Goal: Task Accomplishment & Management: Complete application form

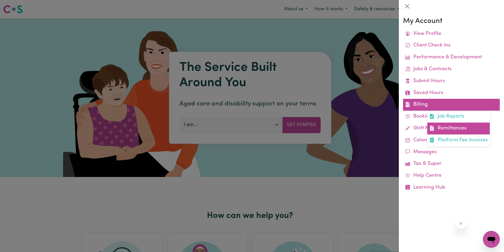
click at [449, 126] on link "Remittances" at bounding box center [459, 128] width 63 height 12
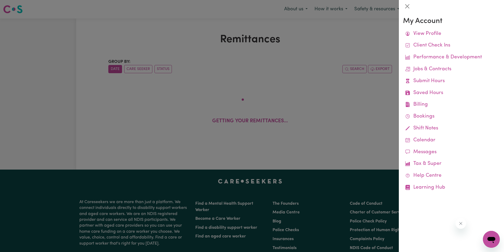
click at [179, 46] on div at bounding box center [252, 126] width 504 height 252
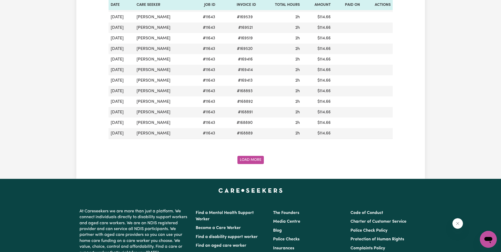
scroll to position [580, 0]
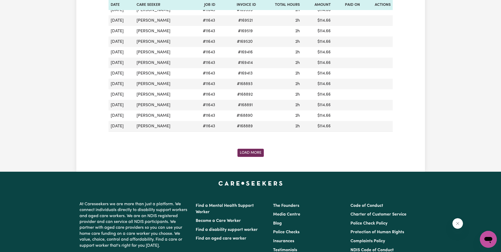
click at [246, 150] on button "Load More" at bounding box center [250, 153] width 26 height 8
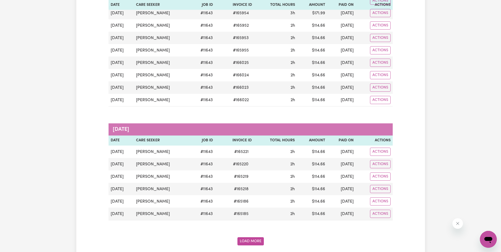
scroll to position [1161, 0]
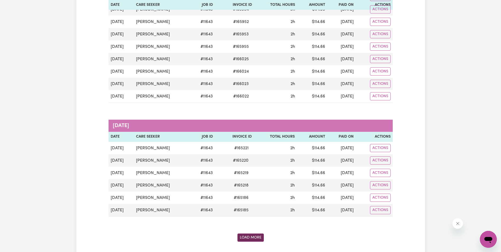
click at [254, 239] on button "Load More" at bounding box center [250, 237] width 26 height 8
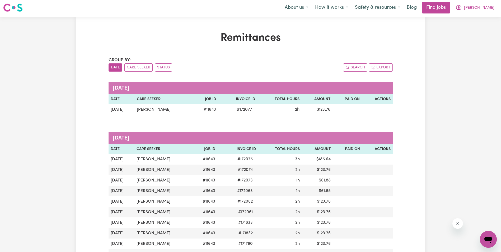
scroll to position [0, 0]
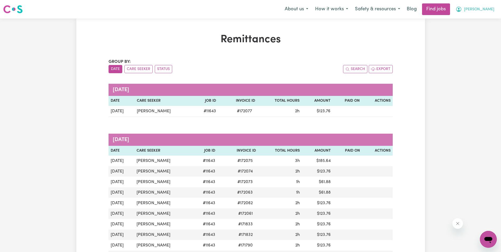
click at [486, 9] on span "[PERSON_NAME]" at bounding box center [479, 10] width 30 height 6
click at [468, 20] on link "My Account" at bounding box center [476, 21] width 42 height 10
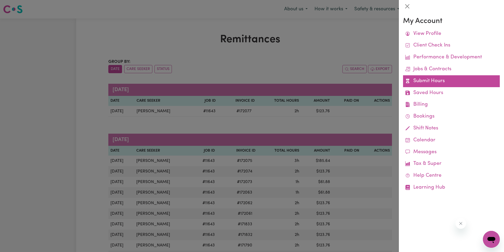
click at [434, 81] on link "Submit Hours" at bounding box center [451, 81] width 97 height 12
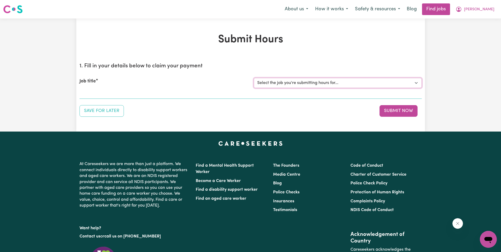
click at [270, 82] on select "Select the job you're submitting hours for... [[PERSON_NAME]] Support Worker in…" at bounding box center [338, 83] width 168 height 10
select select "11643"
click at [254, 78] on select "Select the job you're submitting hours for... [[PERSON_NAME]] Support Worker in…" at bounding box center [338, 83] width 168 height 10
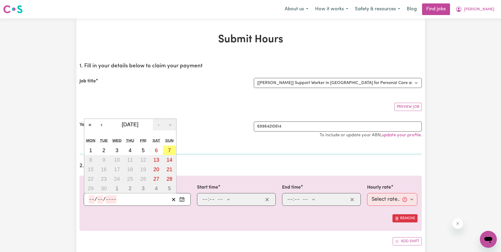
click at [92, 200] on input "number" at bounding box center [92, 199] width 6 height 8
click at [104, 153] on button "2" at bounding box center [103, 149] width 13 height 9
type input "[DATE]"
type input "2"
type input "9"
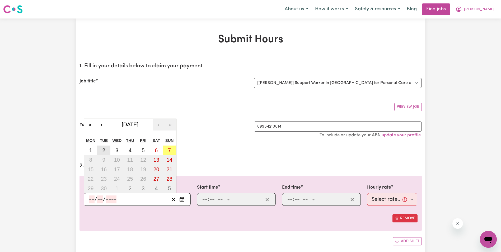
type input "2025"
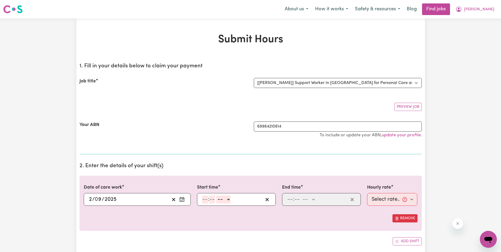
click at [205, 199] on input "number" at bounding box center [205, 199] width 6 height 8
type input "8"
type input "30"
click at [228, 201] on select "-- AM PM" at bounding box center [222, 199] width 14 height 8
select select "am"
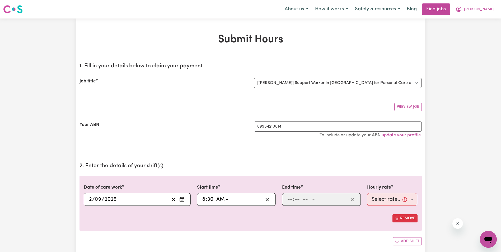
click at [215, 195] on select "-- AM PM" at bounding box center [222, 199] width 14 height 8
type input "08:30"
click at [290, 199] on input "number" at bounding box center [290, 199] width 6 height 8
type input "10"
type input "30"
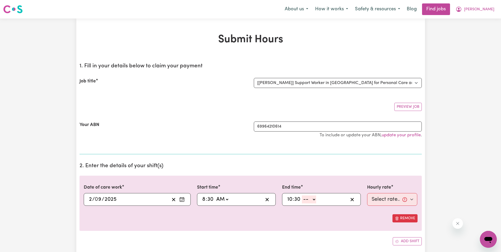
click at [314, 200] on select "-- AM PM" at bounding box center [309, 199] width 14 height 8
select select "am"
click at [302, 195] on select "-- AM PM" at bounding box center [309, 199] width 14 height 8
type input "10:30"
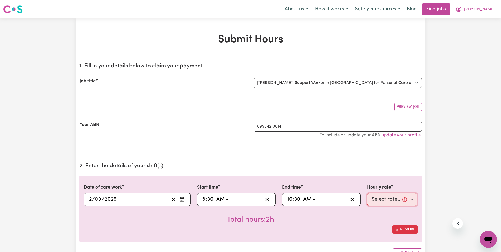
click at [374, 201] on select "Select rate... $68.00 (Weekday) $68.00 ([DATE]) $68.00 ([DATE])" at bounding box center [392, 199] width 50 height 13
select select "68-Weekday"
click at [367, 193] on select "Select rate... $68.00 (Weekday) $68.00 ([DATE]) $68.00 ([DATE])" at bounding box center [392, 199] width 50 height 13
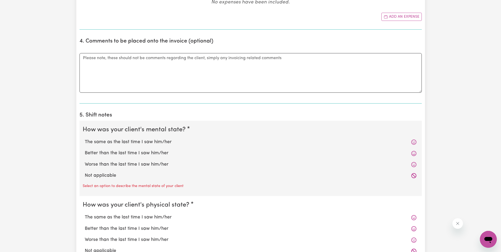
scroll to position [290, 0]
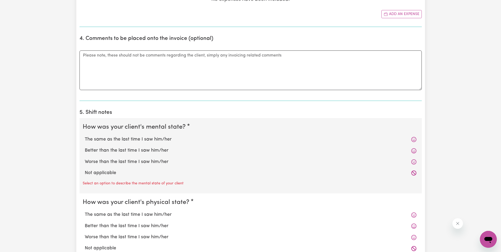
click at [144, 138] on label "The same as the last time I saw him/her" at bounding box center [250, 139] width 331 height 7
click at [85, 136] on input "The same as the last time I saw him/her" at bounding box center [84, 136] width 0 height 0
radio input "true"
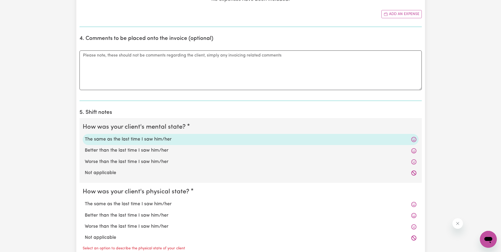
click at [113, 205] on label "The same as the last time I saw him/her" at bounding box center [250, 204] width 331 height 7
click at [85, 201] on input "The same as the last time I saw him/her" at bounding box center [84, 200] width 0 height 0
radio input "true"
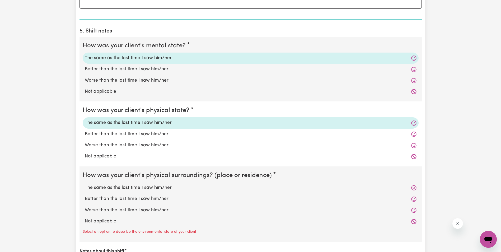
scroll to position [396, 0]
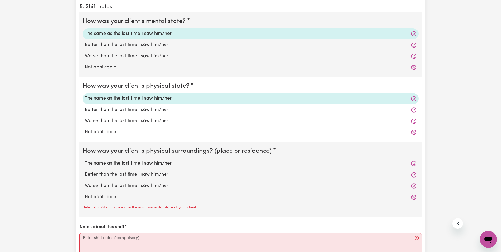
click at [131, 163] on label "The same as the last time I saw him/her" at bounding box center [250, 163] width 331 height 7
drag, startPoint x: 131, startPoint y: 163, endPoint x: 126, endPoint y: 163, distance: 4.8
click at [126, 163] on label "The same as the last time I saw him/her" at bounding box center [250, 163] width 331 height 7
click at [85, 160] on input "The same as the last time I saw him/her" at bounding box center [84, 160] width 0 height 0
radio input "true"
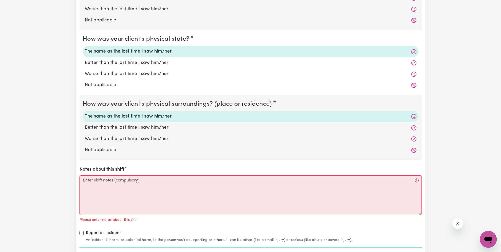
scroll to position [449, 0]
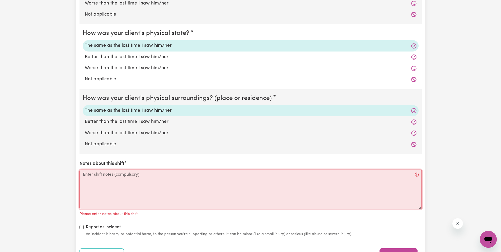
click at [127, 177] on textarea "Notes about this shift" at bounding box center [250, 189] width 342 height 40
click at [105, 177] on textarea "Notes about this shift" at bounding box center [250, 189] width 342 height 40
paste textarea "Lorem ips do sit ametcon ad eli sedd ei tem inc. U labore Etdol magnaali, enima…"
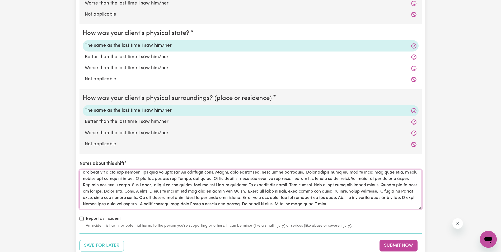
scroll to position [0, 0]
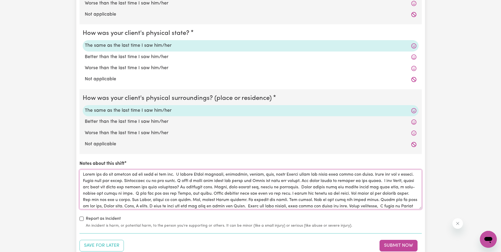
drag, startPoint x: 237, startPoint y: 200, endPoint x: 222, endPoint y: 202, distance: 15.4
click at [222, 202] on textarea "Notes about this shift" at bounding box center [250, 189] width 342 height 40
click at [240, 201] on textarea "Notes about this shift" at bounding box center [250, 189] width 342 height 40
click at [241, 200] on textarea "Notes about this shift" at bounding box center [250, 189] width 342 height 40
click at [288, 199] on textarea "Notes about this shift" at bounding box center [250, 189] width 342 height 40
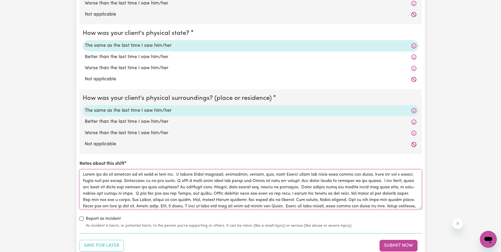
click at [319, 200] on textarea "Notes about this shift" at bounding box center [250, 189] width 342 height 40
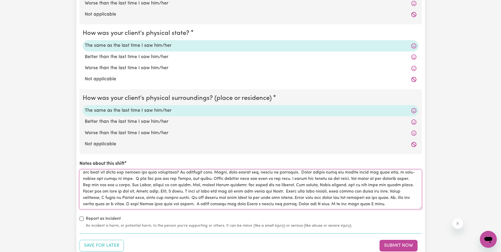
click at [253, 206] on textarea "Notes about this shift" at bounding box center [250, 189] width 342 height 40
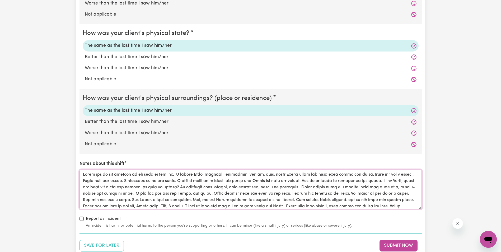
drag, startPoint x: 246, startPoint y: 201, endPoint x: 84, endPoint y: 174, distance: 164.2
click at [84, 174] on textarea "Notes about this shift" at bounding box center [250, 189] width 342 height 40
type textarea "Lorem ips do sit ametcon ad eli sedd ei tem inc. U labore Etdol magnaali, enima…"
click at [364, 222] on div "Report as Incident An incident is harm, or potential harm, to the person you're…" at bounding box center [250, 221] width 342 height 13
click at [389, 246] on button "Submit Now" at bounding box center [398, 246] width 38 height 12
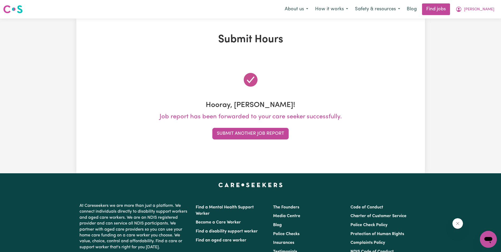
drag, startPoint x: 35, startPoint y: 86, endPoint x: 37, endPoint y: 90, distance: 4.3
click at [36, 89] on div "Submit Hours Hooray, [PERSON_NAME]! Job report has been forwarded to your care …" at bounding box center [250, 95] width 501 height 155
click at [242, 134] on button "Submit Another Job Report" at bounding box center [250, 134] width 76 height 12
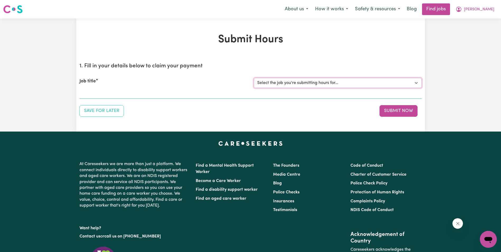
click at [278, 85] on select "Select the job you're submitting hours for... [[PERSON_NAME]] Support Worker in…" at bounding box center [338, 83] width 168 height 10
select select "11643"
click at [254, 78] on select "Select the job you're submitting hours for... [[PERSON_NAME]] Support Worker in…" at bounding box center [338, 83] width 168 height 10
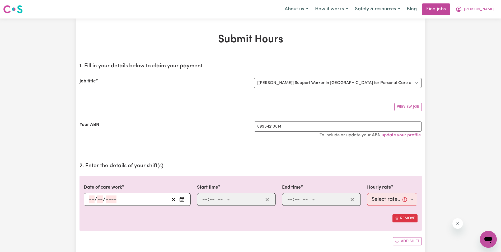
click at [91, 198] on input "number" at bounding box center [92, 199] width 6 height 8
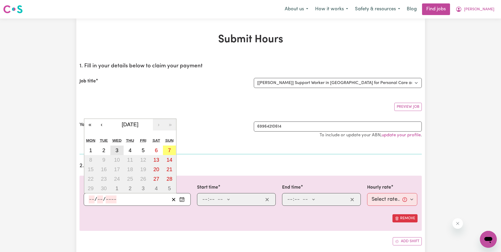
click at [116, 148] on abbr "3" at bounding box center [116, 150] width 3 height 6
type input "[DATE]"
type input "3"
type input "9"
type input "2025"
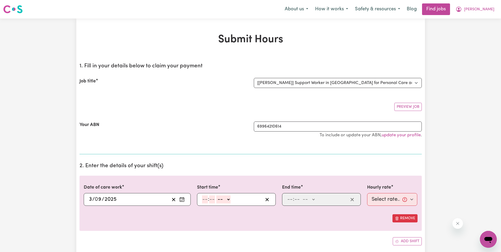
click at [203, 200] on input "number" at bounding box center [205, 199] width 6 height 8
type input "8"
type input "30"
click at [226, 200] on select "-- AM PM" at bounding box center [222, 199] width 14 height 8
select select "am"
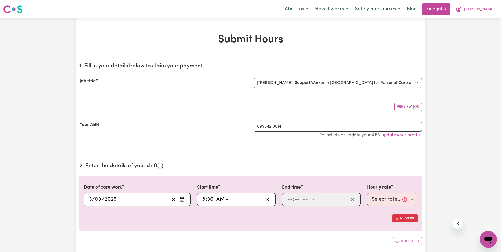
click at [215, 195] on select "-- AM PM" at bounding box center [222, 199] width 14 height 8
type input "08:30"
click at [288, 198] on input "number" at bounding box center [290, 199] width 6 height 8
type input "10"
type input "30"
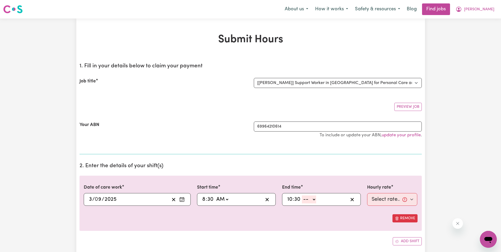
click at [313, 198] on select "-- AM PM" at bounding box center [309, 199] width 14 height 8
select select "am"
click at [302, 195] on select "-- AM PM" at bounding box center [309, 199] width 14 height 8
type input "10:30"
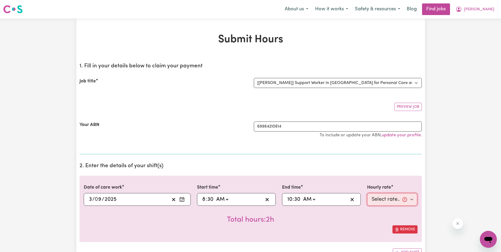
click at [385, 198] on select "Select rate... $68.00 (Weekday) $68.00 ([DATE]) $68.00 ([DATE])" at bounding box center [392, 199] width 50 height 13
select select "68-Weekday"
click at [367, 193] on select "Select rate... $68.00 (Weekday) $68.00 ([DATE]) $68.00 ([DATE])" at bounding box center [392, 199] width 50 height 13
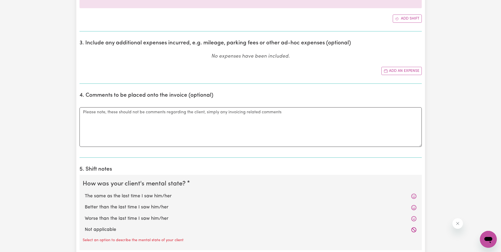
scroll to position [264, 0]
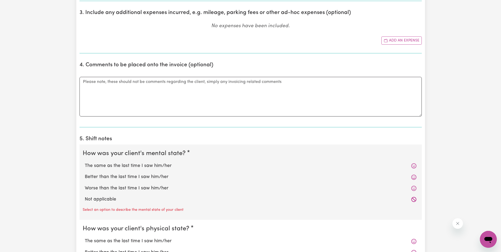
click at [101, 167] on label "The same as the last time I saw him/her" at bounding box center [250, 165] width 331 height 7
click at [85, 162] on input "The same as the last time I saw him/her" at bounding box center [84, 162] width 0 height 0
radio input "true"
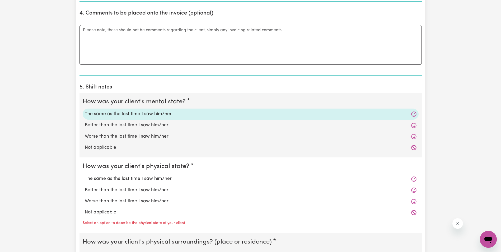
scroll to position [317, 0]
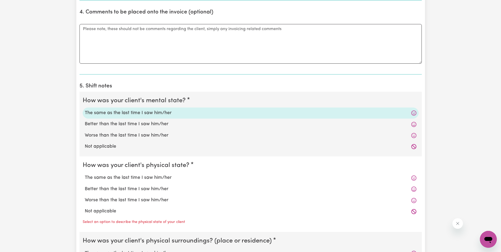
click at [106, 178] on label "The same as the last time I saw him/her" at bounding box center [250, 177] width 331 height 7
click at [85, 174] on input "The same as the last time I saw him/her" at bounding box center [84, 174] width 0 height 0
radio input "true"
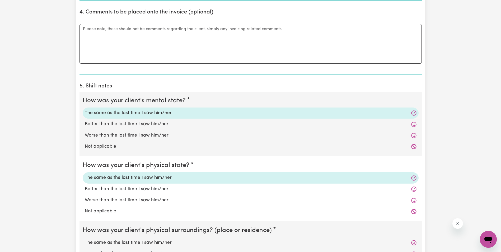
click at [111, 245] on label "The same as the last time I saw him/her" at bounding box center [250, 242] width 331 height 7
click at [85, 239] on input "The same as the last time I saw him/her" at bounding box center [84, 239] width 0 height 0
radio input "true"
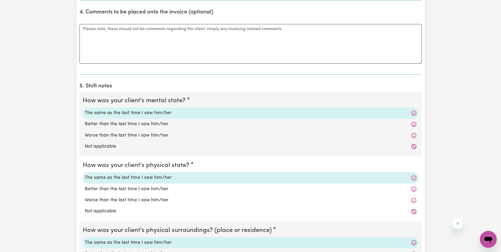
click at [111, 242] on label "The same as the last time I saw him/her" at bounding box center [250, 242] width 331 height 7
click at [85, 239] on input "The same as the last time I saw him/her" at bounding box center [84, 239] width 0 height 0
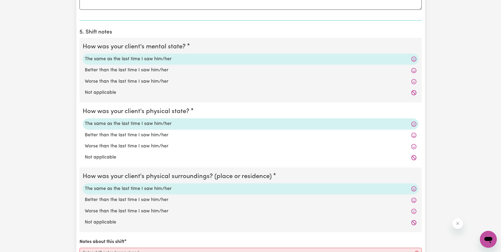
scroll to position [396, 0]
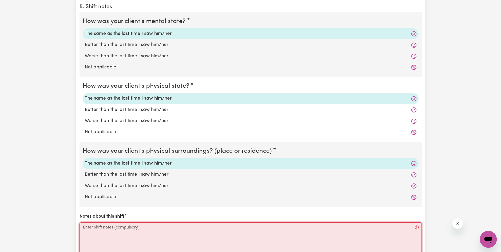
drag, startPoint x: 100, startPoint y: 235, endPoint x: 100, endPoint y: 232, distance: 3.2
click at [100, 235] on textarea "Notes about this shift" at bounding box center [250, 242] width 342 height 40
paste textarea "[PERSON_NAME] was up and sitting outside in the sun. [PERSON_NAME] was sitting …"
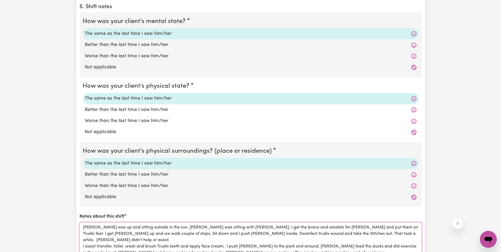
scroll to position [399, 0]
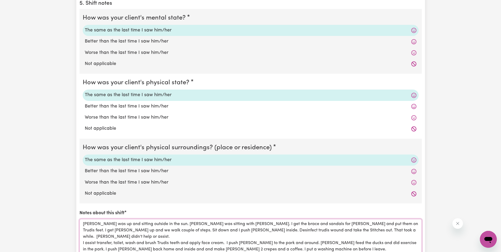
click at [95, 229] on textarea "[PERSON_NAME] was up and sitting outside in the sun. [PERSON_NAME] was sitting …" at bounding box center [250, 239] width 342 height 40
drag, startPoint x: 127, startPoint y: 230, endPoint x: 122, endPoint y: 231, distance: 4.5
click at [122, 231] on textarea "[PERSON_NAME] was up and sitting outside in the sun. [PERSON_NAME] was sitting …" at bounding box center [250, 239] width 342 height 40
click at [179, 230] on textarea "[PERSON_NAME] was up and sitting outside in the sun. [PERSON_NAME] was sitting …" at bounding box center [250, 239] width 342 height 40
click at [348, 230] on textarea "[PERSON_NAME] was up and sitting outside in the sun. [PERSON_NAME] was sitting …" at bounding box center [250, 239] width 342 height 40
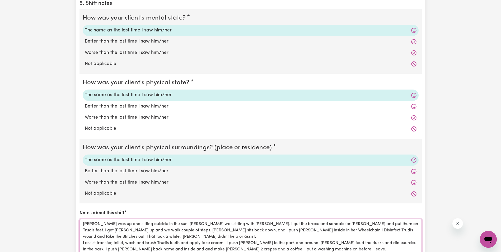
drag, startPoint x: 142, startPoint y: 244, endPoint x: 135, endPoint y: 245, distance: 7.7
click at [135, 245] on textarea "[PERSON_NAME] was up and sitting outside in the sun. [PERSON_NAME] was sitting …" at bounding box center [250, 239] width 342 height 40
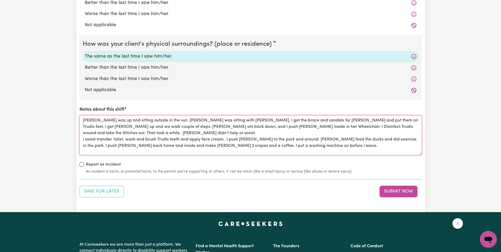
scroll to position [505, 0]
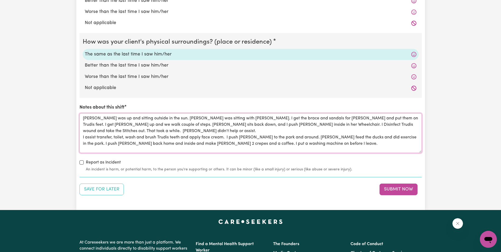
click at [88, 146] on textarea "[PERSON_NAME] was up and sitting outside in the sun. [PERSON_NAME] was sitting …" at bounding box center [250, 133] width 342 height 40
click at [87, 147] on textarea "[PERSON_NAME] was up and sitting outside in the sun. [PERSON_NAME] was sitting …" at bounding box center [250, 133] width 342 height 40
click at [88, 148] on textarea "[PERSON_NAME] was up and sitting outside in the sun. [PERSON_NAME] was sitting …" at bounding box center [250, 133] width 342 height 40
click at [295, 138] on textarea "[PERSON_NAME] was up and sitting outside in the sun. [PERSON_NAME] was sitting …" at bounding box center [250, 133] width 342 height 40
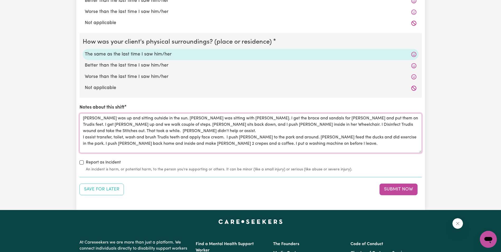
drag, startPoint x: 83, startPoint y: 118, endPoint x: 288, endPoint y: 140, distance: 206.5
click at [288, 140] on textarea "[PERSON_NAME] was up and sitting outside in the sun. [PERSON_NAME] was sitting …" at bounding box center [250, 133] width 342 height 40
type textarea "[PERSON_NAME] was up and sitting outside in the sun. [PERSON_NAME] was sitting …"
drag, startPoint x: 362, startPoint y: 193, endPoint x: 381, endPoint y: 186, distance: 20.4
click at [362, 192] on div "Save for Later Submit Now" at bounding box center [250, 189] width 342 height 12
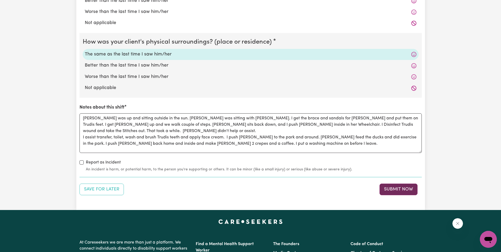
click at [384, 185] on button "Submit Now" at bounding box center [398, 189] width 38 height 12
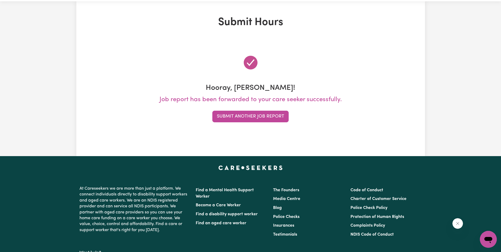
scroll to position [0, 0]
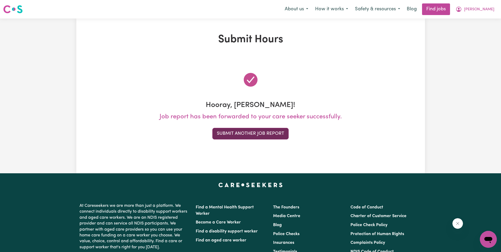
click at [229, 135] on button "Submit Another Job Report" at bounding box center [250, 134] width 76 height 12
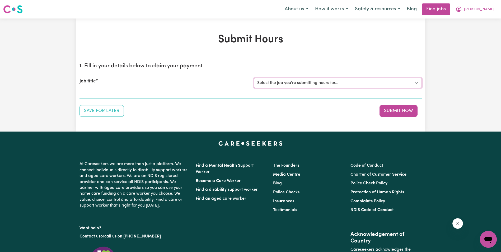
click at [267, 83] on select "Select the job you're submitting hours for... [[PERSON_NAME]] Support Worker in…" at bounding box center [338, 83] width 168 height 10
select select "11643"
click at [254, 78] on select "Select the job you're submitting hours for... [[PERSON_NAME]] Support Worker in…" at bounding box center [338, 83] width 168 height 10
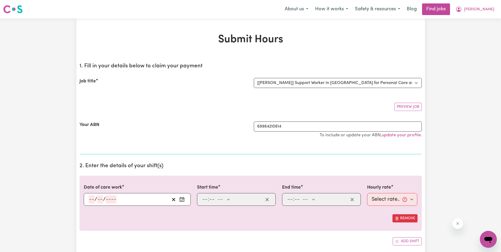
click at [92, 201] on input "number" at bounding box center [92, 199] width 6 height 8
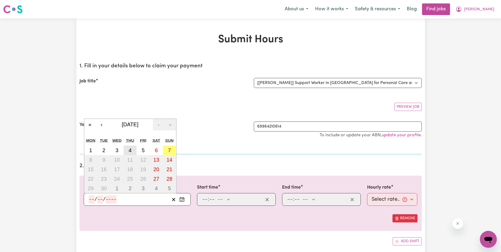
click at [132, 151] on button "4" at bounding box center [129, 149] width 13 height 9
type input "[DATE]"
type input "4"
type input "9"
type input "2025"
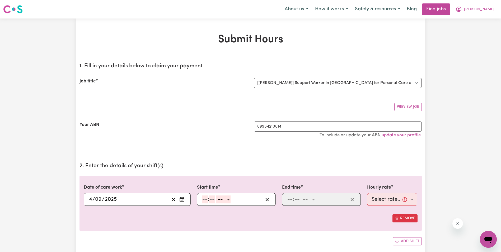
click at [273, 238] on div "Add shift" at bounding box center [250, 241] width 342 height 8
click at [204, 198] on input "number" at bounding box center [205, 199] width 6 height 8
type input "8"
type input "30"
click at [226, 199] on select "-- AM PM" at bounding box center [222, 199] width 14 height 8
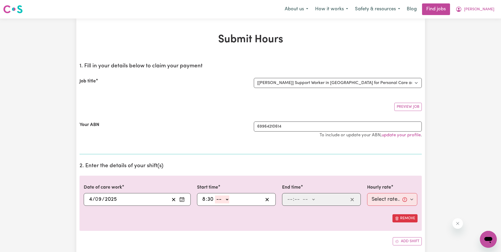
select select "am"
click at [215, 195] on select "-- AM PM" at bounding box center [222, 199] width 14 height 8
type input "08:30"
click at [290, 200] on input "number" at bounding box center [290, 199] width 6 height 8
type input "10"
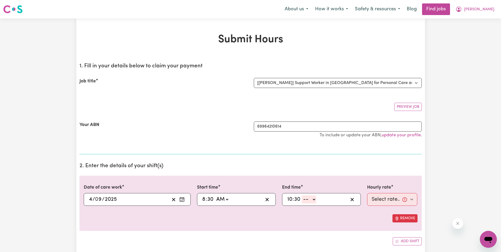
type input "30"
drag, startPoint x: 313, startPoint y: 199, endPoint x: 311, endPoint y: 202, distance: 3.3
click at [313, 199] on select "-- AM PM" at bounding box center [309, 199] width 14 height 8
select select "am"
click at [302, 195] on select "-- AM PM" at bounding box center [309, 199] width 14 height 8
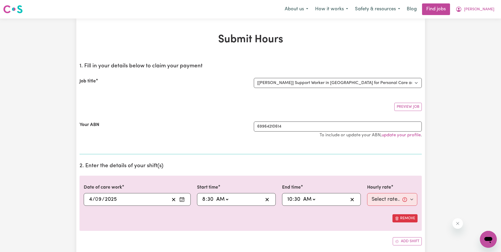
type input "10:30"
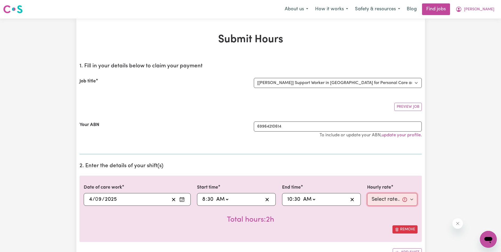
click at [375, 198] on select "Select rate... $68.00 (Weekday) $68.00 ([DATE]) $68.00 ([DATE])" at bounding box center [392, 199] width 50 height 13
select select "68-Weekday"
click at [367, 193] on select "Select rate... $68.00 (Weekday) $68.00 ([DATE]) $68.00 ([DATE])" at bounding box center [392, 199] width 50 height 13
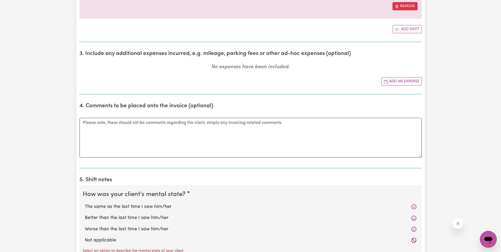
scroll to position [237, 0]
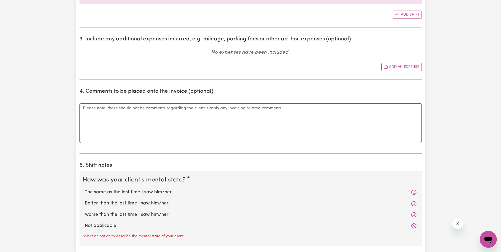
click at [139, 192] on label "The same as the last time I saw him/her" at bounding box center [250, 192] width 331 height 7
click at [85, 189] on input "The same as the last time I saw him/her" at bounding box center [84, 188] width 0 height 0
radio input "true"
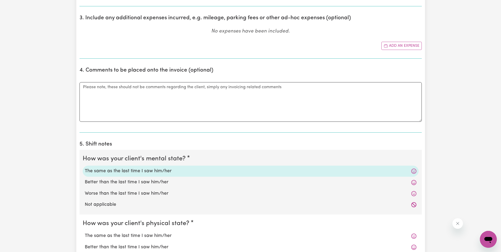
scroll to position [343, 0]
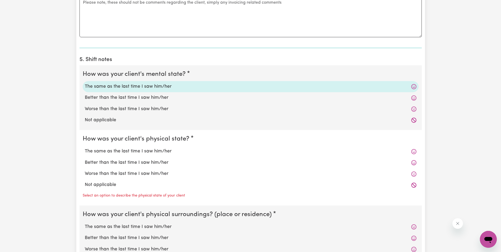
click at [102, 153] on label "The same as the last time I saw him/her" at bounding box center [250, 151] width 331 height 7
click at [85, 148] on input "The same as the last time I saw him/her" at bounding box center [84, 147] width 0 height 0
radio input "true"
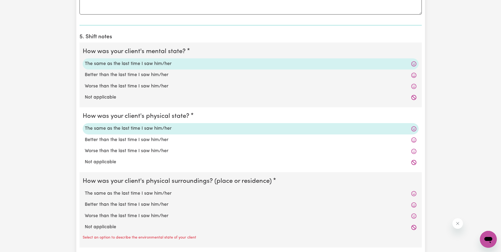
scroll to position [396, 0]
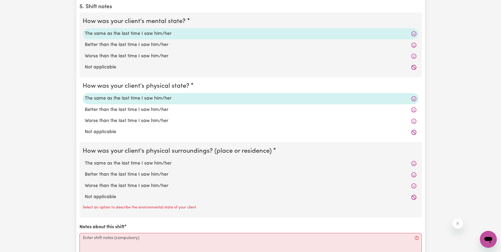
click at [110, 163] on label "The same as the last time I saw him/her" at bounding box center [250, 163] width 331 height 7
click at [85, 160] on input "The same as the last time I saw him/her" at bounding box center [84, 160] width 0 height 0
radio input "true"
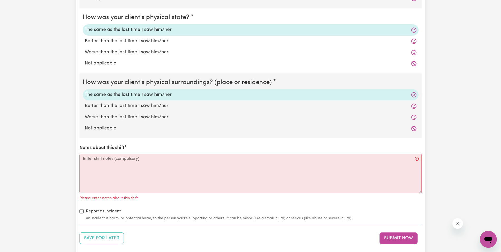
scroll to position [475, 0]
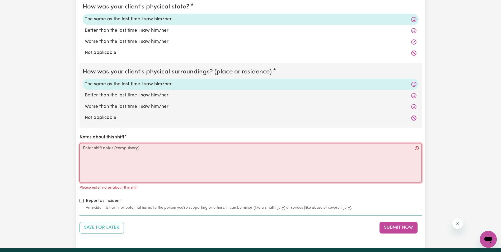
click at [98, 153] on textarea "Notes about this shift" at bounding box center [250, 163] width 342 height 40
paste textarea "Lorem ips do sit ametcon adipisc elit Seddo. Eiusm tempori ut Labor. Etdol magn…"
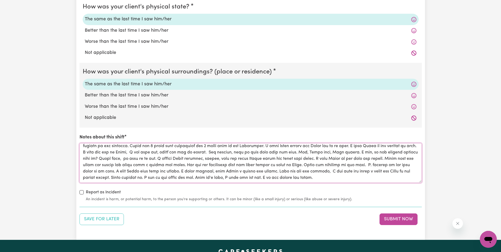
scroll to position [0, 0]
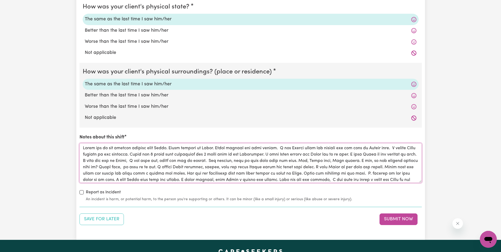
click at [97, 148] on textarea "Notes about this shift" at bounding box center [250, 163] width 342 height 40
click at [269, 149] on textarea "Notes about this shift" at bounding box center [250, 163] width 342 height 40
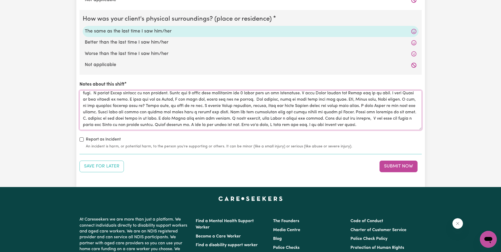
scroll to position [15, 0]
drag, startPoint x: 343, startPoint y: 112, endPoint x: 337, endPoint y: 113, distance: 6.0
click at [337, 113] on textarea "Notes about this shift" at bounding box center [250, 110] width 342 height 40
click at [352, 121] on textarea "Notes about this shift" at bounding box center [250, 110] width 342 height 40
click at [88, 126] on textarea "Notes about this shift" at bounding box center [250, 110] width 342 height 40
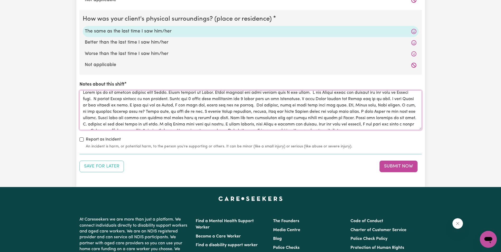
scroll to position [0, 0]
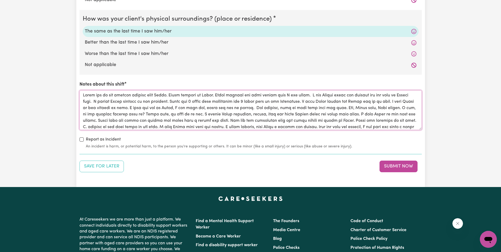
drag, startPoint x: 353, startPoint y: 126, endPoint x: 83, endPoint y: 94, distance: 272.3
click at [83, 94] on textarea "Notes about this shift" at bounding box center [250, 110] width 342 height 40
type textarea "Lorem ips do sit ametcon adipisc elit Seddo. Eiusm tempori ut Labor. Etdol magn…"
drag, startPoint x: 355, startPoint y: 167, endPoint x: 375, endPoint y: 168, distance: 20.3
click at [355, 168] on div "Save for Later Submit Now" at bounding box center [250, 166] width 342 height 12
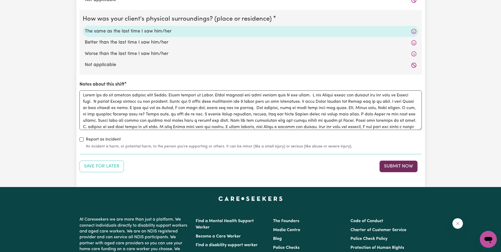
click at [399, 166] on button "Submit Now" at bounding box center [398, 166] width 38 height 12
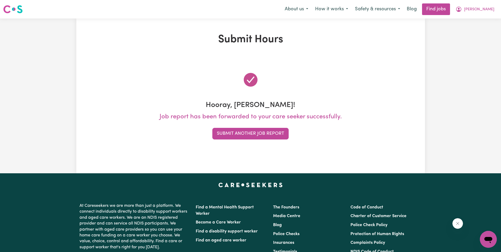
drag, startPoint x: 444, startPoint y: 160, endPoint x: 437, endPoint y: 159, distance: 6.5
click at [444, 160] on div "Submit Hours Hooray, [PERSON_NAME]! Job report has been forwarded to your care …" at bounding box center [250, 95] width 501 height 155
click at [227, 134] on button "Submit Another Job Report" at bounding box center [250, 134] width 76 height 12
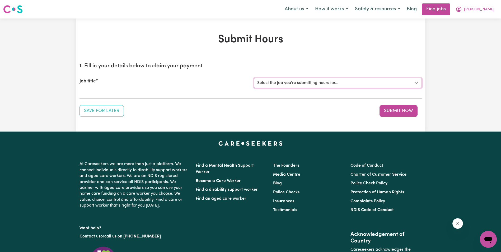
click at [272, 84] on select "Select the job you're submitting hours for... [[PERSON_NAME]] Support Worker in…" at bounding box center [338, 83] width 168 height 10
select select "11643"
click at [254, 78] on select "Select the job you're submitting hours for... [[PERSON_NAME]] Support Worker in…" at bounding box center [338, 83] width 168 height 10
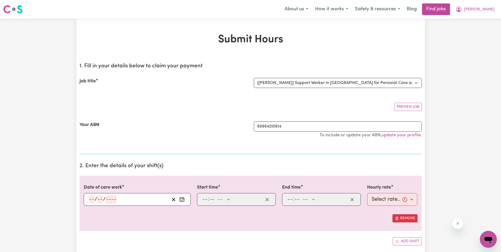
click at [90, 199] on input "number" at bounding box center [92, 199] width 6 height 8
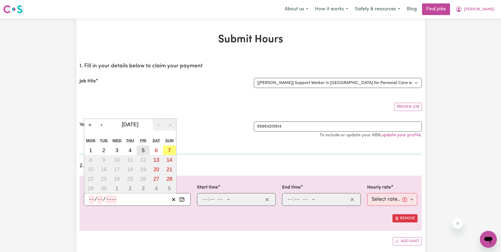
click at [146, 150] on button "5" at bounding box center [142, 149] width 13 height 9
type input "[DATE]"
type input "5"
type input "9"
type input "2025"
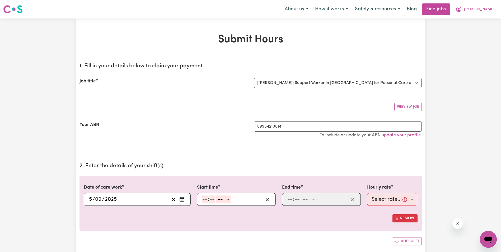
click at [203, 198] on input "number" at bounding box center [205, 199] width 6 height 8
type input "8"
type input "30"
click at [227, 199] on select "-- AM PM" at bounding box center [222, 199] width 14 height 8
select select "am"
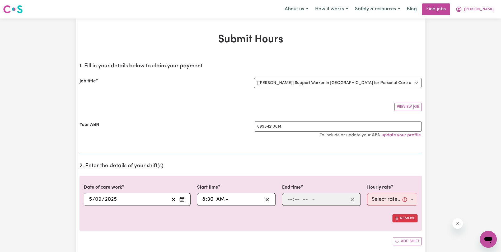
click at [215, 195] on select "-- AM PM" at bounding box center [222, 199] width 14 height 8
type input "08:30"
click at [287, 201] on input "number" at bounding box center [290, 199] width 6 height 8
type input "10"
type input "30"
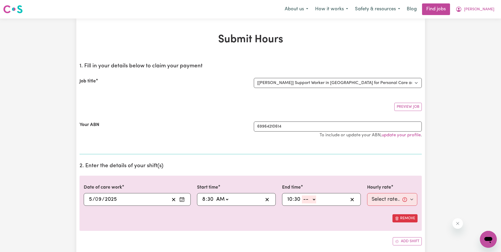
click at [315, 200] on select "-- AM PM" at bounding box center [309, 199] width 14 height 8
select select "am"
click at [302, 195] on select "-- AM PM" at bounding box center [309, 199] width 14 height 8
type input "10:30"
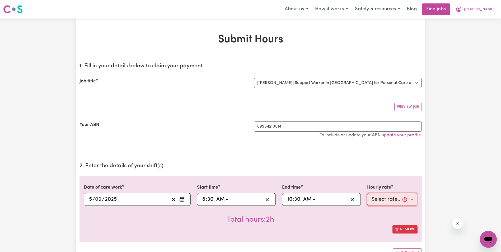
click at [377, 198] on select "Select rate... $68.00 (Weekday) $68.00 ([DATE]) $68.00 ([DATE])" at bounding box center [392, 199] width 50 height 13
click at [367, 193] on select "Select rate... $68.00 (Weekday) $68.00 ([DATE]) $68.00 ([DATE])" at bounding box center [392, 199] width 50 height 13
click at [182, 198] on icon "Enter the date of care work" at bounding box center [181, 199] width 5 height 5
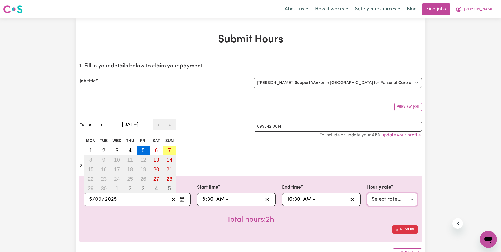
click at [375, 200] on select "Select rate... $68.00 (Weekday) $68.00 ([DATE]) $68.00 ([DATE])" at bounding box center [392, 199] width 50 height 13
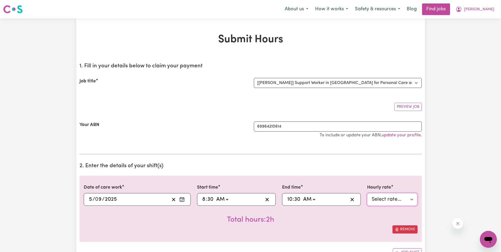
select select "68-Weekday"
click at [367, 193] on select "Select rate... $68.00 (Weekday) $68.00 ([DATE]) $68.00 ([DATE])" at bounding box center [392, 199] width 50 height 13
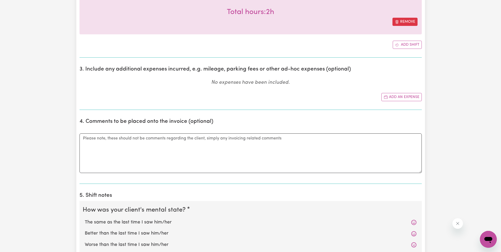
scroll to position [237, 0]
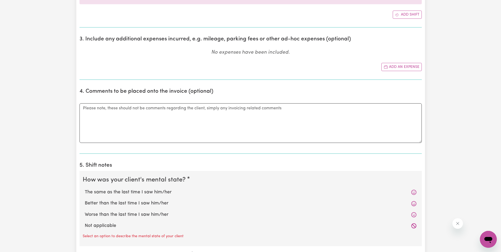
click at [107, 192] on label "The same as the last time I saw him/her" at bounding box center [250, 192] width 331 height 7
click at [85, 189] on input "The same as the last time I saw him/her" at bounding box center [84, 188] width 0 height 0
radio input "true"
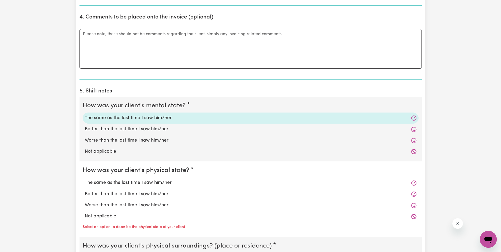
scroll to position [317, 0]
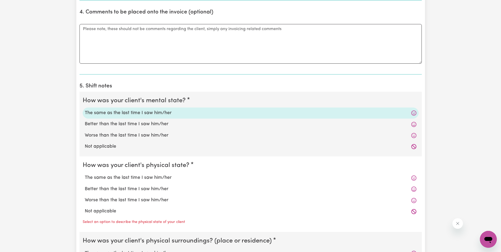
click at [106, 179] on label "The same as the last time I saw him/her" at bounding box center [250, 177] width 331 height 7
click at [85, 174] on input "The same as the last time I saw him/her" at bounding box center [84, 174] width 0 height 0
radio input "true"
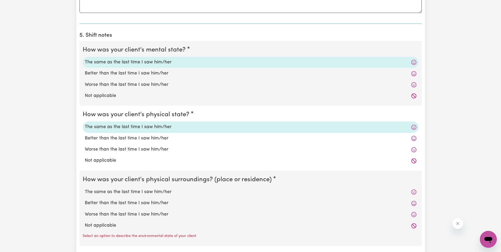
scroll to position [369, 0]
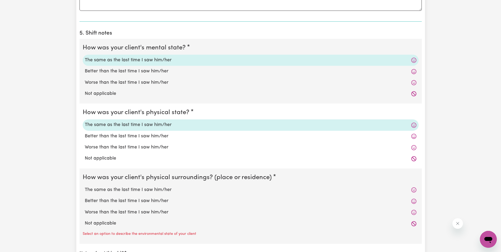
click at [120, 189] on label "The same as the last time I saw him/her" at bounding box center [250, 189] width 331 height 7
click at [85, 186] on input "The same as the last time I saw him/her" at bounding box center [84, 186] width 0 height 0
radio input "true"
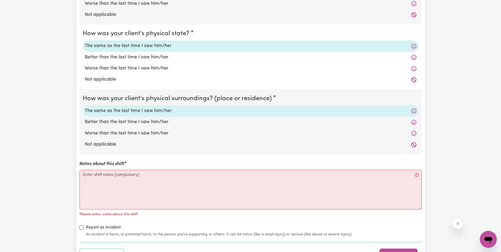
scroll to position [449, 0]
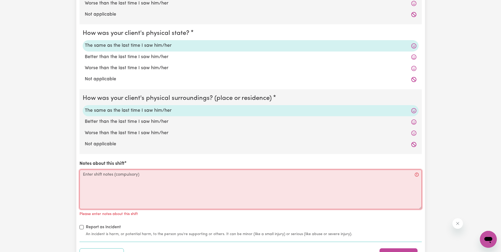
click at [98, 185] on textarea "Notes about this shift" at bounding box center [250, 189] width 342 height 40
paste textarea "Lorem ips do sit ametcon adipisc el sed Doeiusmodt. Inc utla et dolor ma Aliqu …"
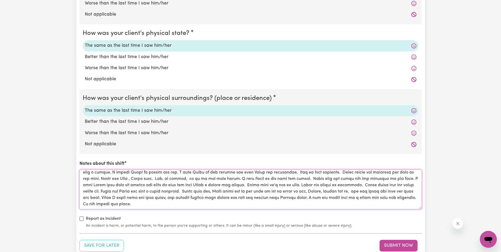
scroll to position [0, 0]
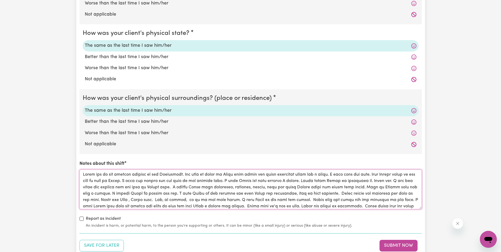
click at [312, 193] on textarea "Notes about this shift" at bounding box center [250, 189] width 342 height 40
click at [172, 198] on textarea "Notes about this shift" at bounding box center [250, 189] width 342 height 40
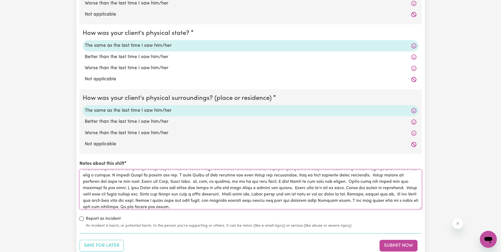
scroll to position [26, 0]
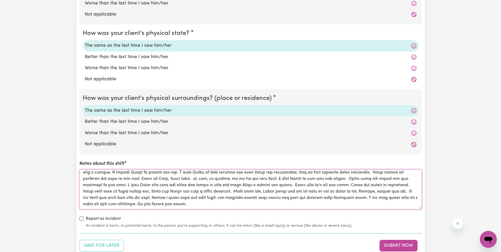
drag, startPoint x: 220, startPoint y: 186, endPoint x: 235, endPoint y: 186, distance: 14.8
click at [235, 186] on textarea "Notes about this shift" at bounding box center [250, 189] width 342 height 40
click at [157, 203] on textarea "Notes about this shift" at bounding box center [250, 189] width 342 height 40
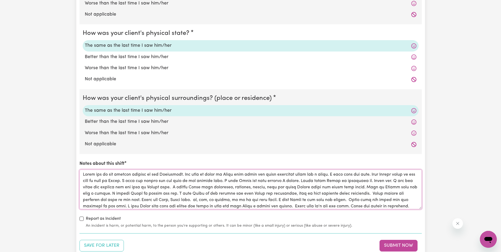
drag, startPoint x: 143, startPoint y: 204, endPoint x: 82, endPoint y: 173, distance: 68.7
click at [82, 173] on textarea "Notes about this shift" at bounding box center [250, 189] width 342 height 40
paste textarea "what to cook together. [PERSON_NAME] agreed and knocking her head up and down. …"
click at [105, 183] on textarea "Notes about this shift" at bounding box center [250, 189] width 342 height 40
click at [157, 195] on textarea "Notes about this shift" at bounding box center [250, 189] width 342 height 40
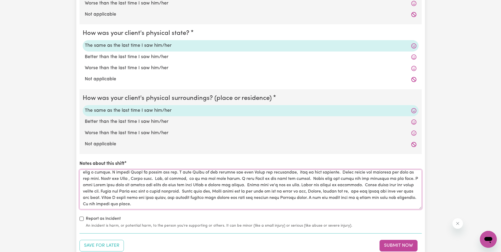
scroll to position [27, 0]
drag, startPoint x: 83, startPoint y: 175, endPoint x: 137, endPoint y: 196, distance: 57.2
click at [137, 196] on textarea "Notes about this shift" at bounding box center [250, 189] width 342 height 40
click at [138, 201] on textarea "Notes about this shift" at bounding box center [250, 189] width 342 height 40
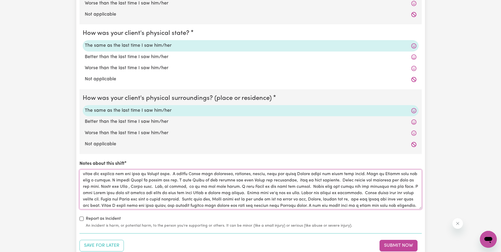
scroll to position [0, 0]
click at [204, 184] on textarea "Notes about this shift" at bounding box center [250, 189] width 342 height 40
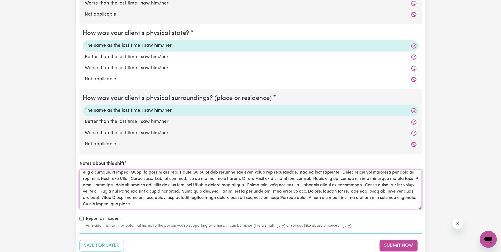
click at [92, 203] on textarea "Notes about this shift" at bounding box center [250, 189] width 342 height 40
type textarea "Lorem ips do sit ametcon adipisc el sed Doeiusmodt. Inc utla et dolor ma Aliqu …"
click at [396, 244] on button "Submit Now" at bounding box center [398, 246] width 38 height 12
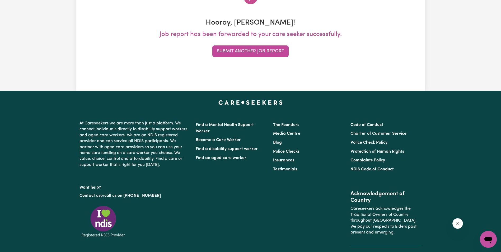
scroll to position [0, 0]
